Goal: Task Accomplishment & Management: Use online tool/utility

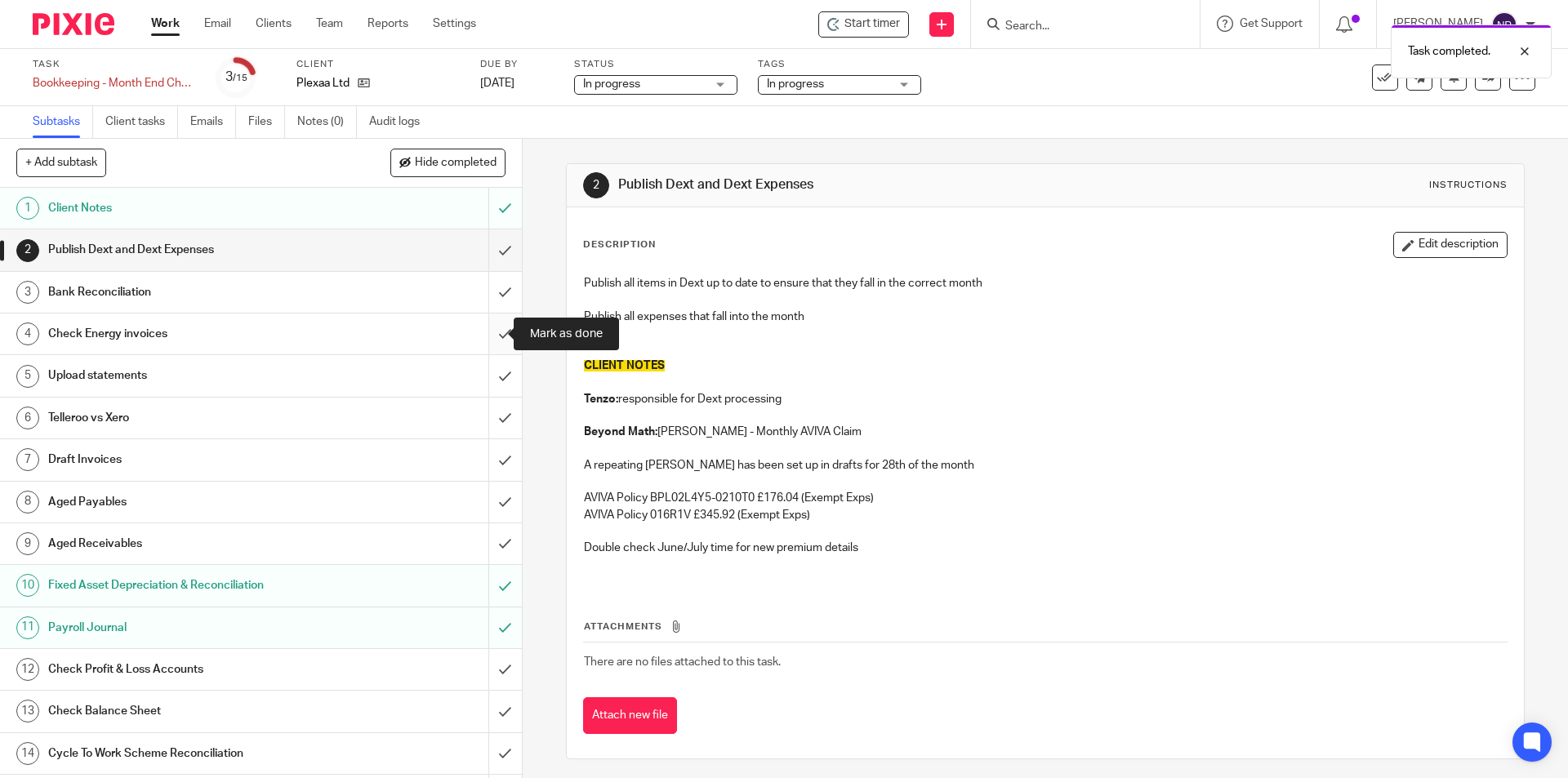
click at [500, 334] on input "submit" at bounding box center [261, 334] width 522 height 41
click at [497, 374] on input "submit" at bounding box center [261, 375] width 522 height 41
click at [494, 423] on input "submit" at bounding box center [261, 418] width 522 height 41
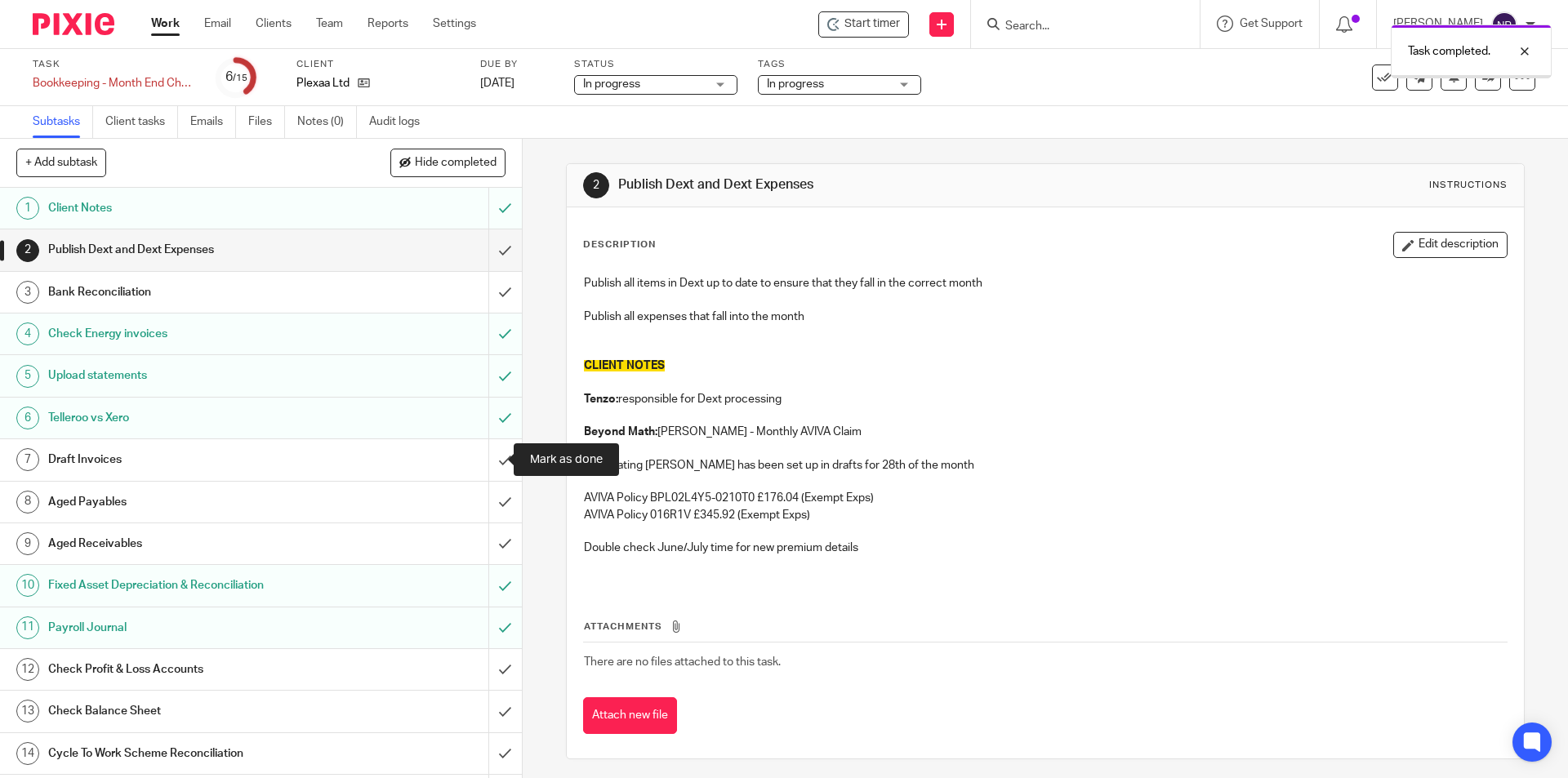
click at [493, 458] on input "submit" at bounding box center [261, 459] width 522 height 41
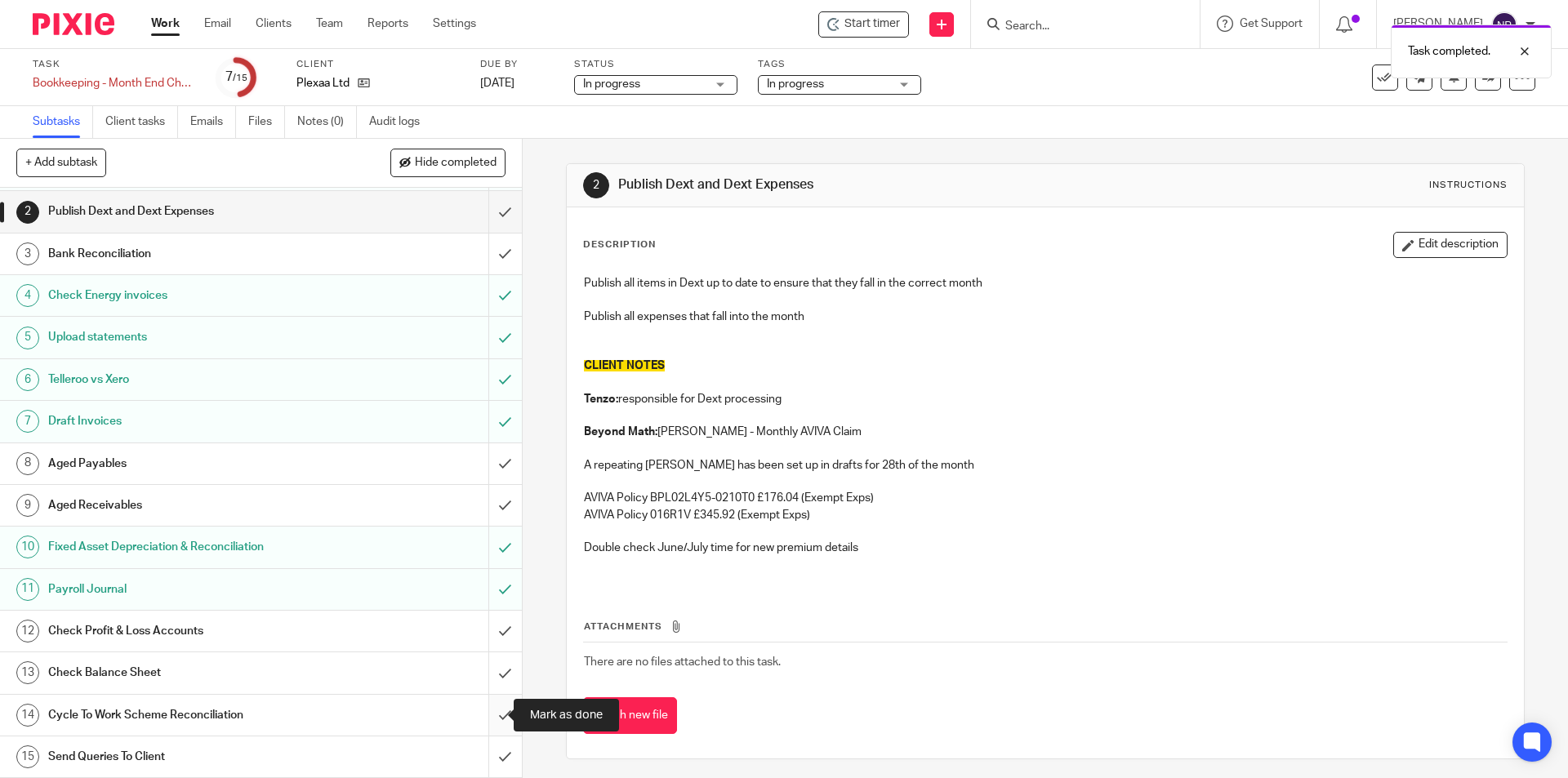
click at [486, 711] on input "submit" at bounding box center [261, 715] width 522 height 41
